Goal: Navigation & Orientation: Find specific page/section

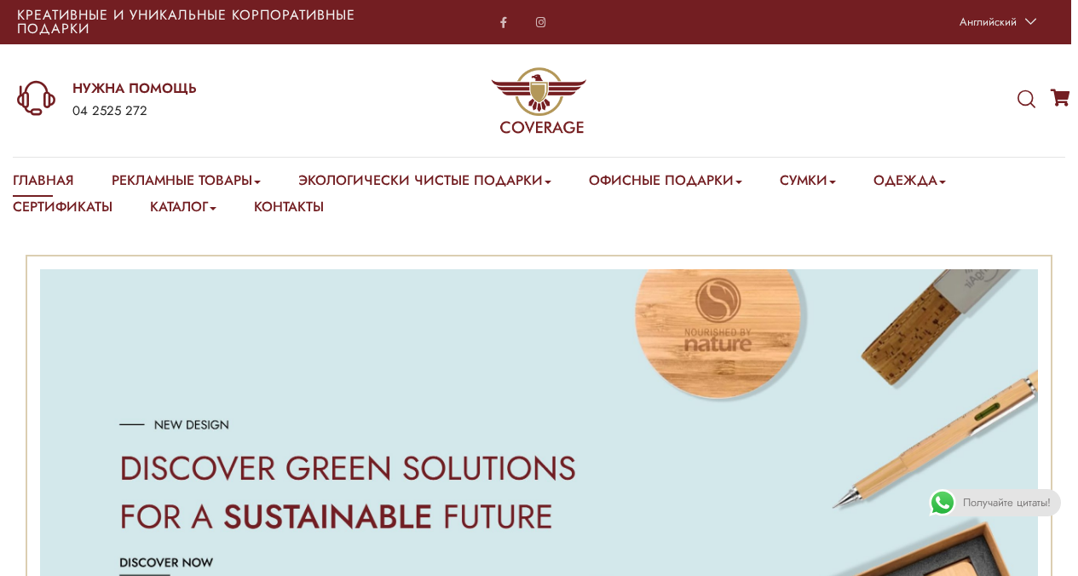
click at [641, 223] on e-page-transition at bounding box center [539, 288] width 1078 height 576
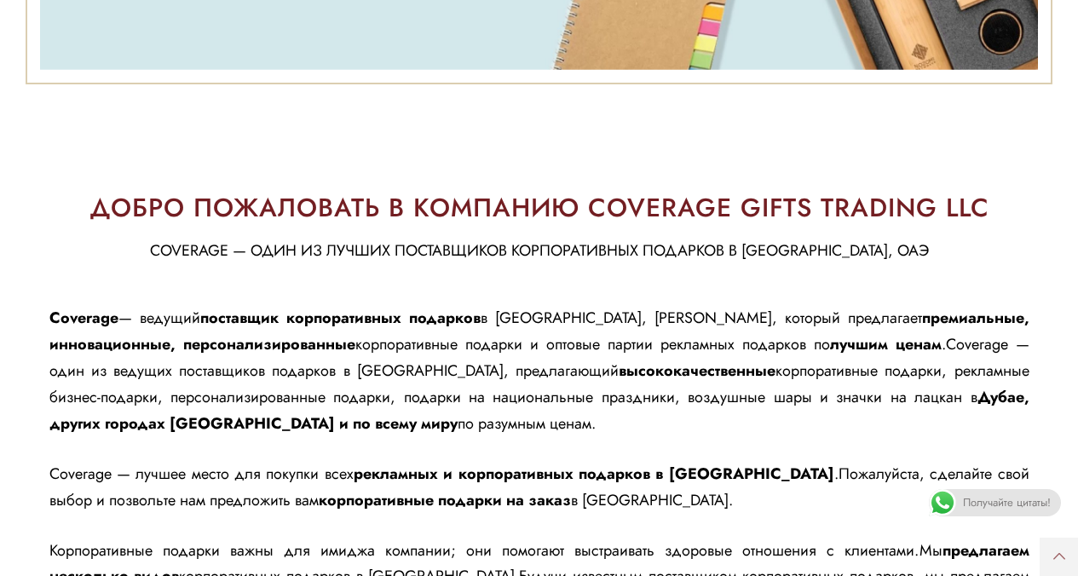
scroll to position [661, 0]
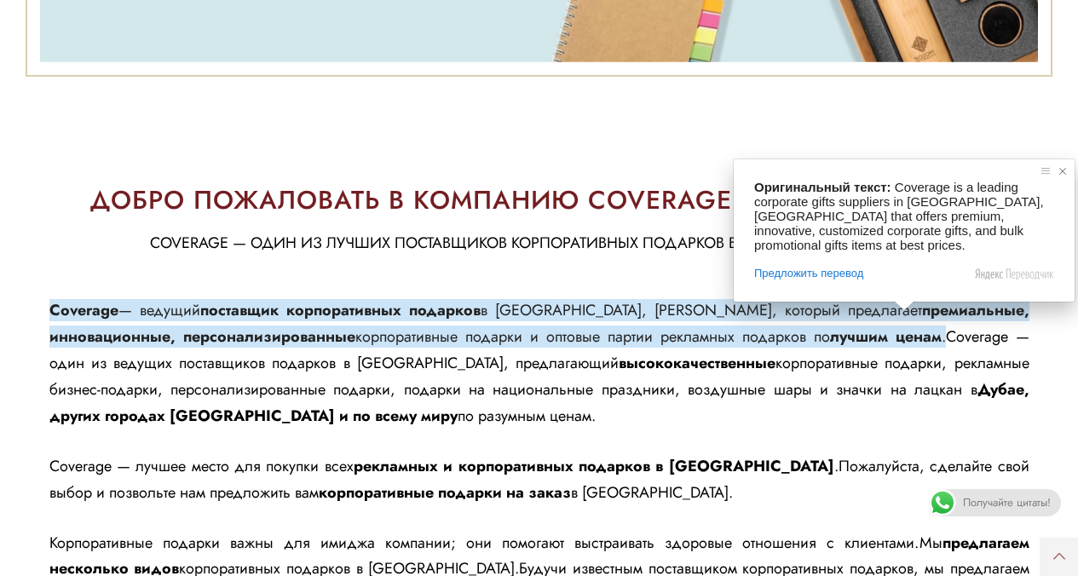
click at [1062, 169] on span at bounding box center [1062, 171] width 17 height 17
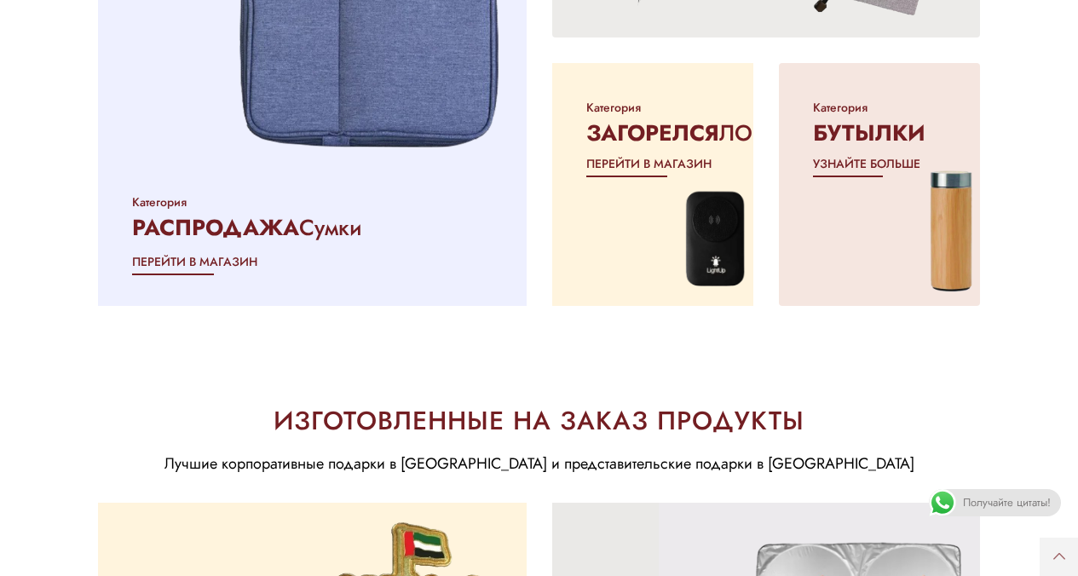
scroll to position [1747, 0]
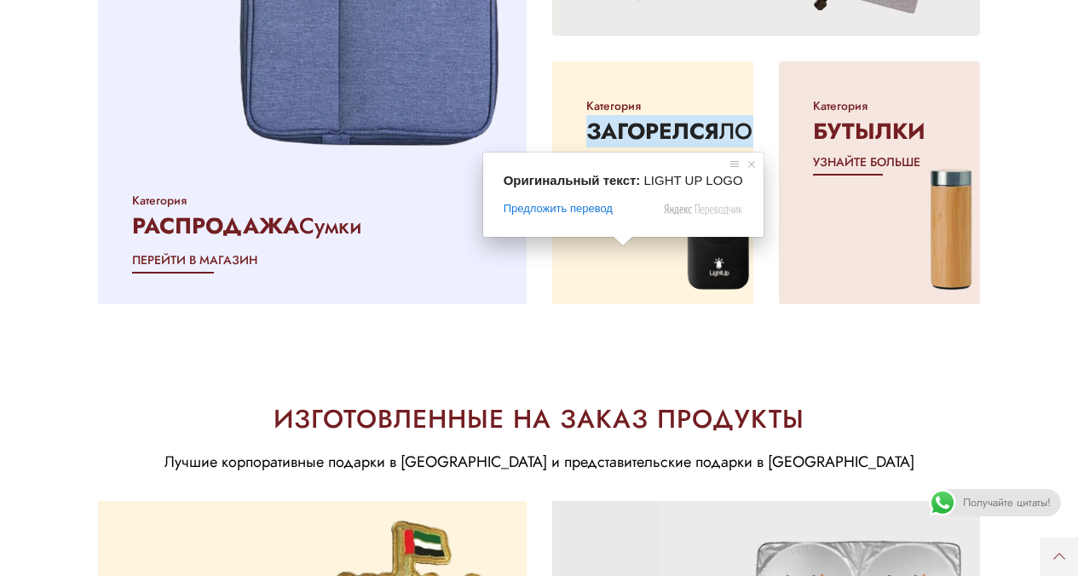
click at [719, 127] on ya-tr-span "ЛОГОТИП" at bounding box center [771, 131] width 104 height 32
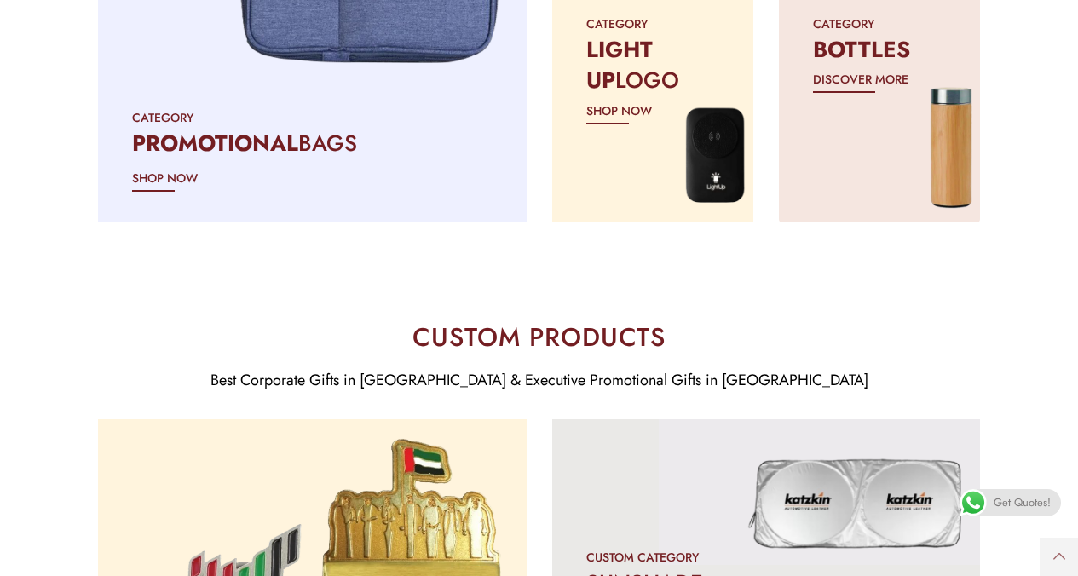
scroll to position [1690, 0]
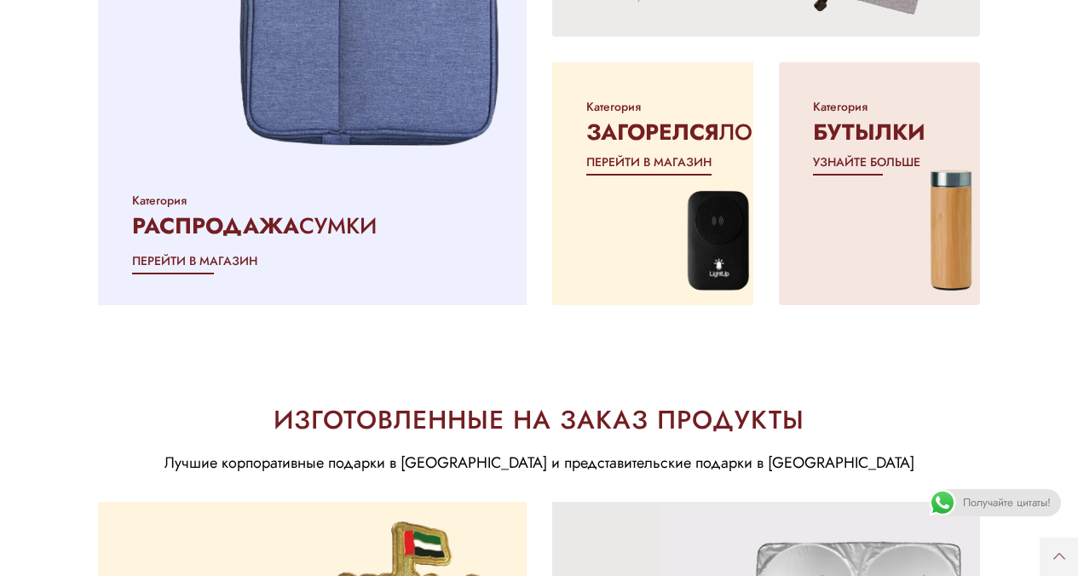
click at [639, 116] on ya-tr-span "ЗАГОРЕЛСЯ" at bounding box center [652, 132] width 133 height 32
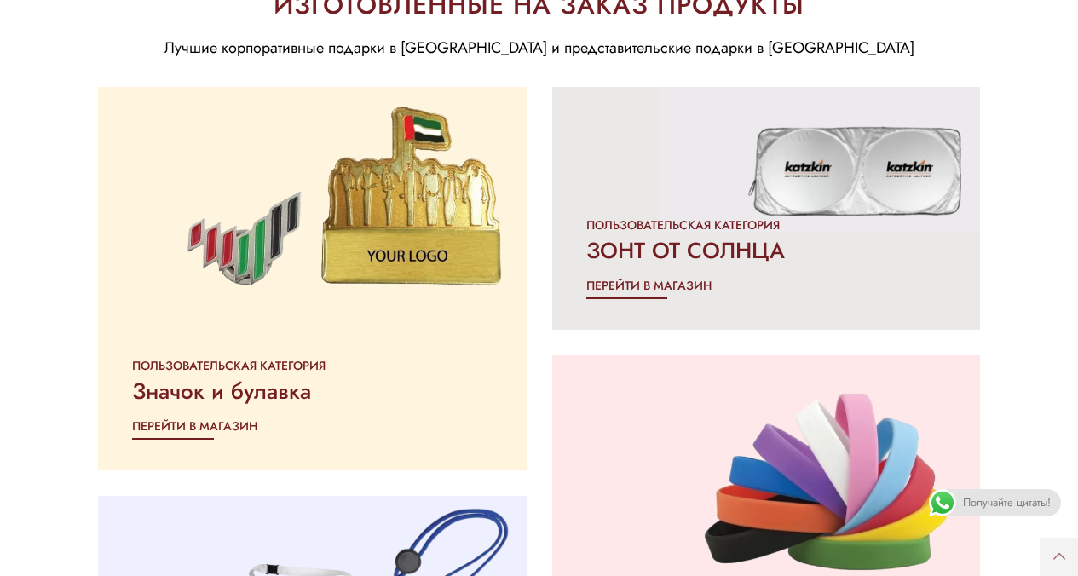
scroll to position [2108, 0]
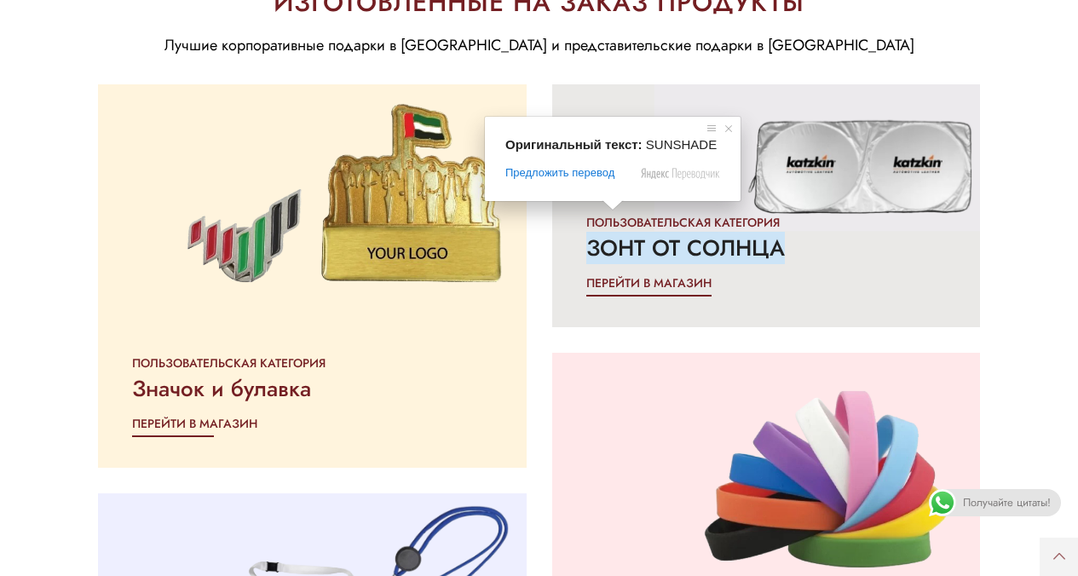
click at [613, 233] on ya-tr-span "ЗОНТ ОТ СОЛНЦА" at bounding box center [685, 248] width 199 height 32
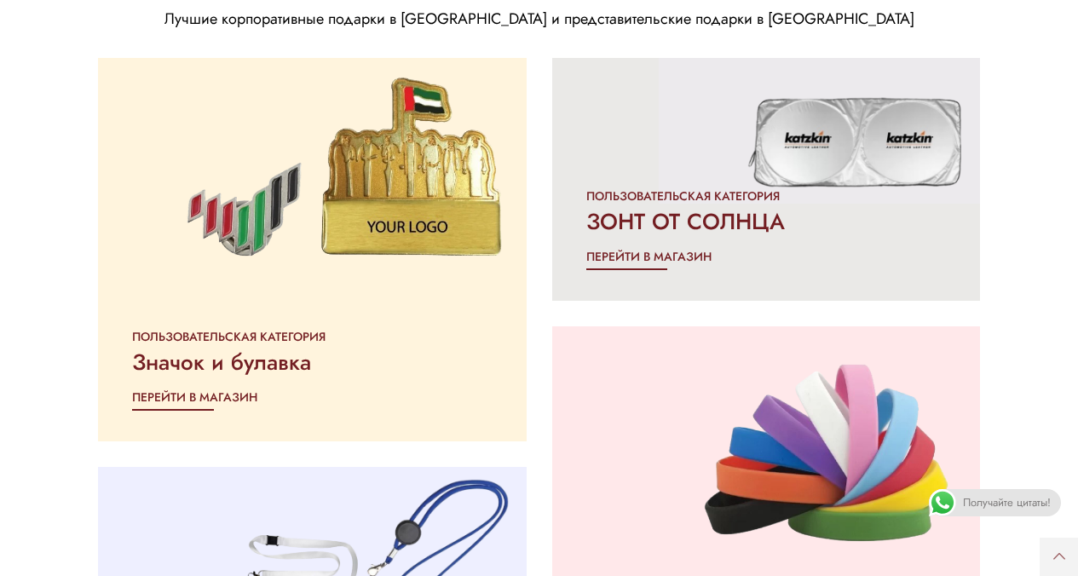
click at [1077, 338] on section "ПОЛЬЗОВАТЕЛЬСКАЯ КАТЕГОРИЯ [GEOGRAPHIC_DATA] и булавка ПЕРЕЙТИ В МАГАЗИН ПОЛЬЗО…" at bounding box center [539, 418] width 1078 height 746
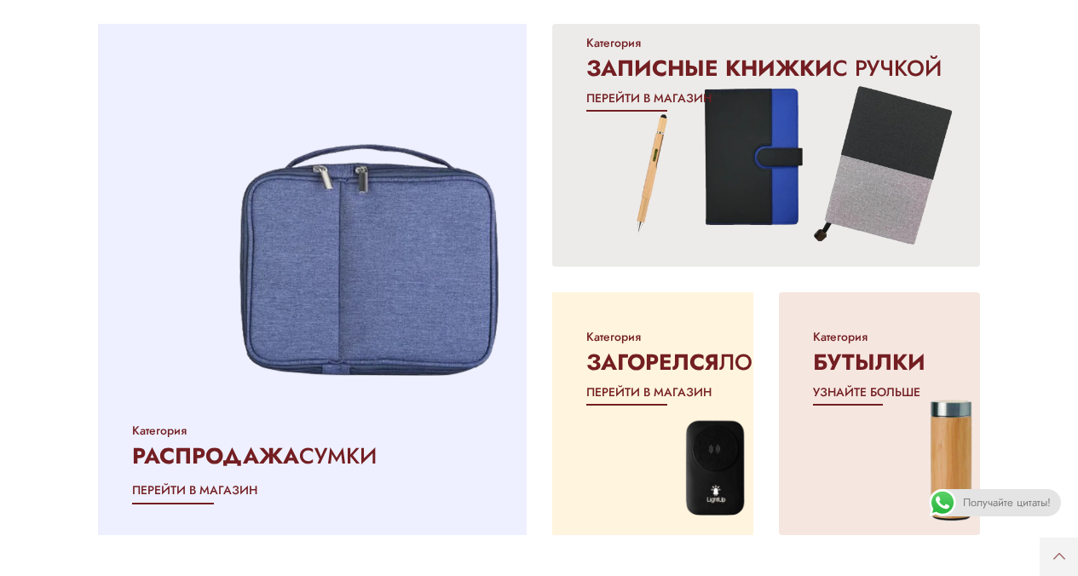
scroll to position [1512, 0]
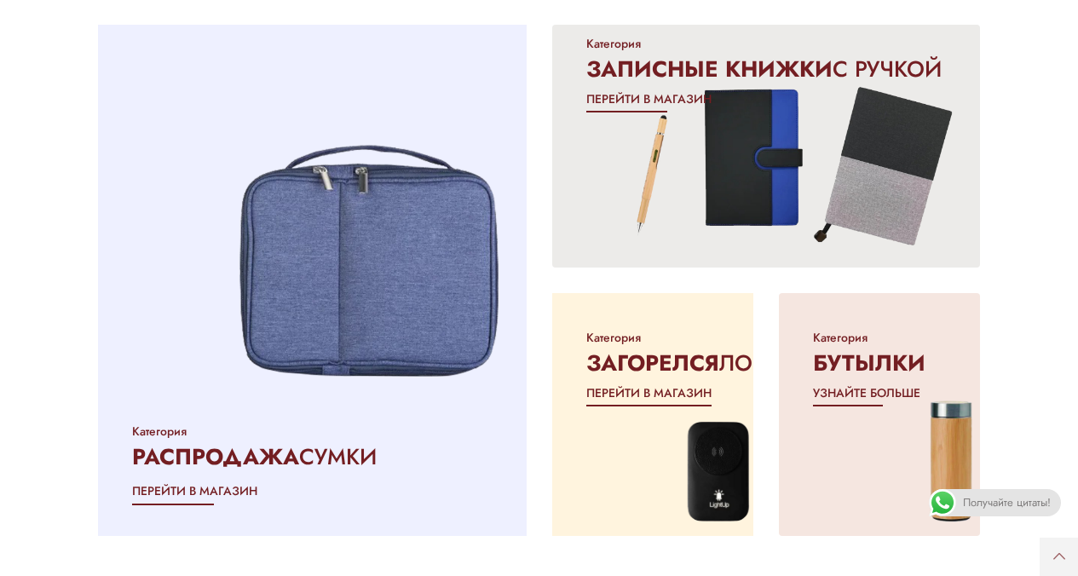
click at [669, 351] on ya-tr-span "ЗАГОРЕЛСЯ" at bounding box center [652, 363] width 133 height 32
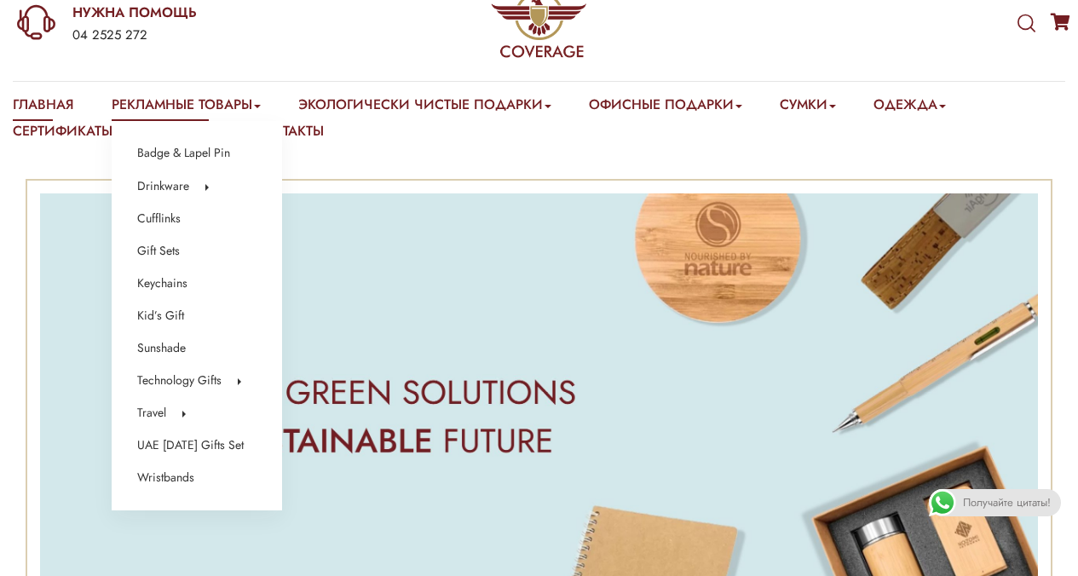
scroll to position [77, 0]
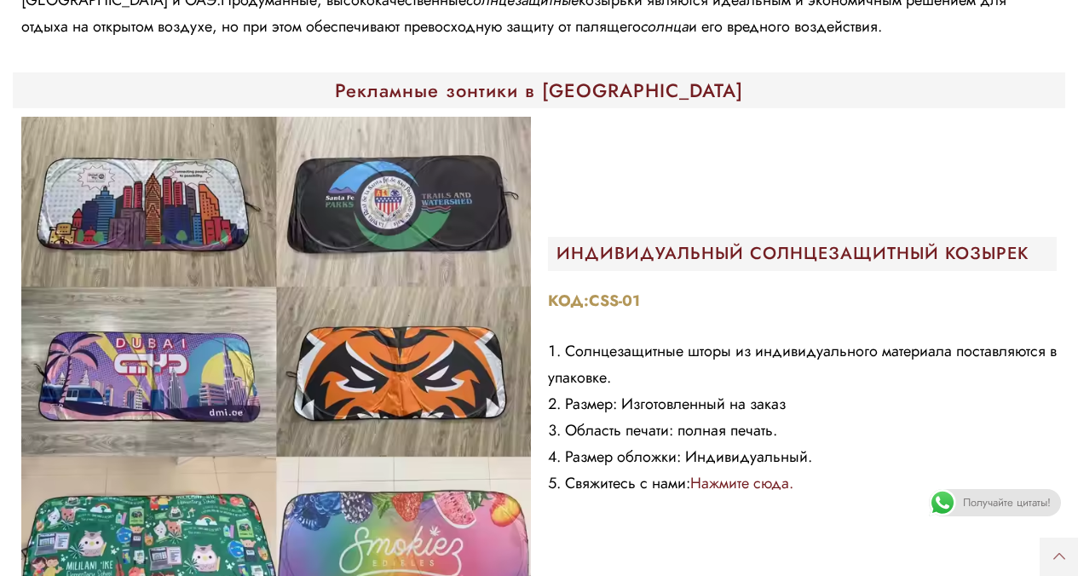
scroll to position [394, 0]
